Goal: Book appointment/travel/reservation

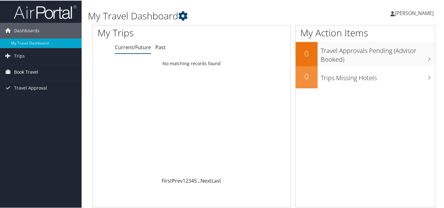
click at [31, 70] on span "Book Travel" at bounding box center [26, 72] width 24 height 16
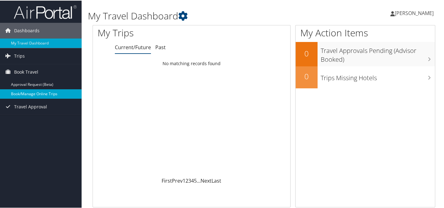
click at [32, 92] on link "Book/Manage Online Trips" at bounding box center [41, 93] width 82 height 9
